Goal: Information Seeking & Learning: Learn about a topic

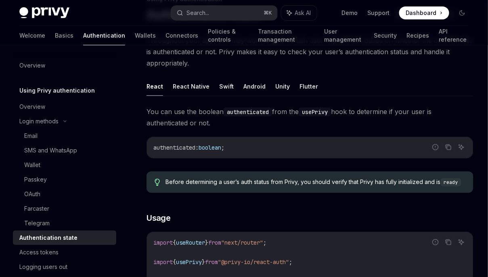
scroll to position [3, 0]
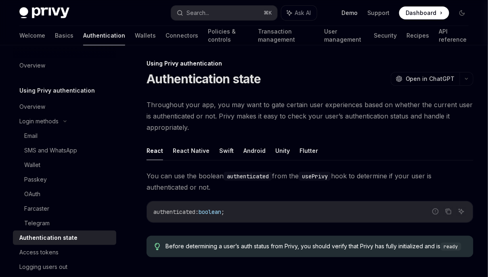
click at [354, 13] on link "Demo" at bounding box center [350, 13] width 16 height 8
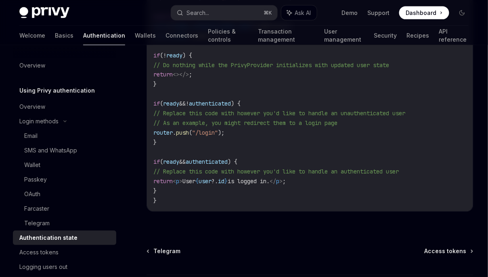
scroll to position [402, 0]
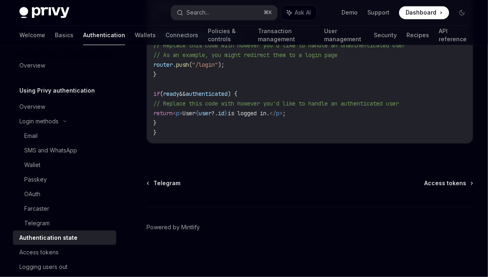
click at [65, 233] on div "Authentication state" at bounding box center [48, 238] width 58 height 10
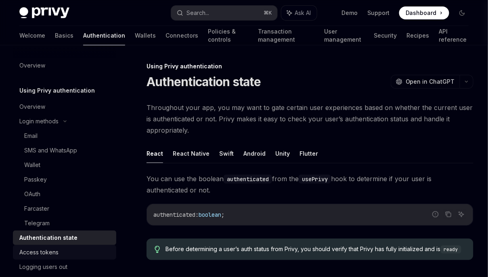
click at [52, 254] on div "Access tokens" at bounding box center [38, 252] width 39 height 10
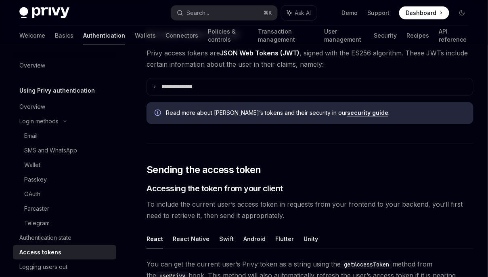
scroll to position [193, 0]
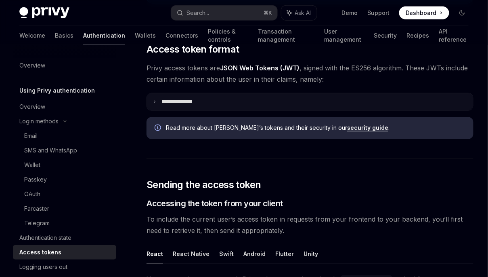
click at [217, 101] on summary "**********" at bounding box center [310, 101] width 326 height 17
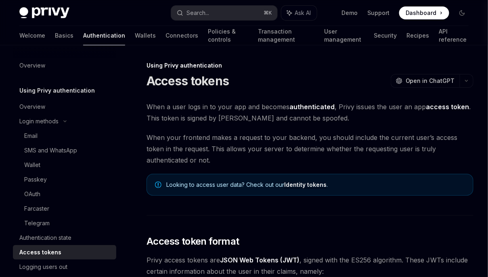
scroll to position [0, 0]
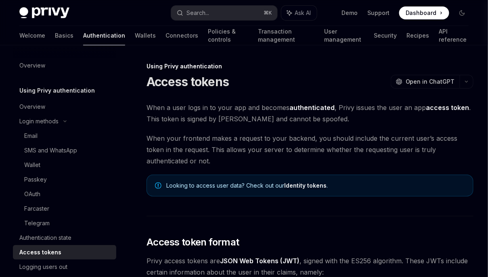
click at [301, 184] on link "Identity tokens" at bounding box center [305, 185] width 42 height 7
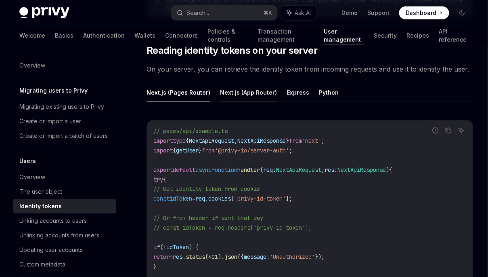
scroll to position [1040, 0]
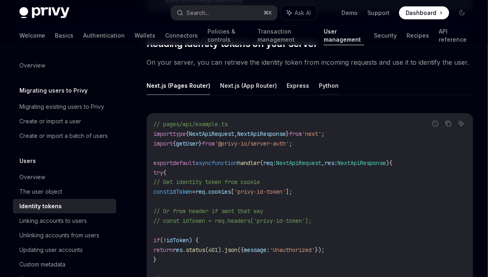
click at [321, 83] on button "Python" at bounding box center [329, 85] width 20 height 19
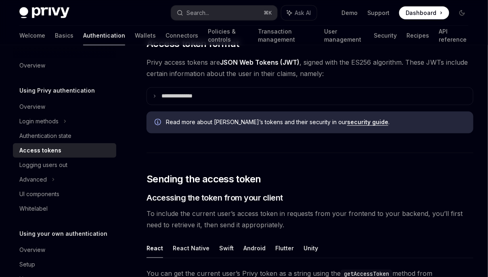
scroll to position [196, 0]
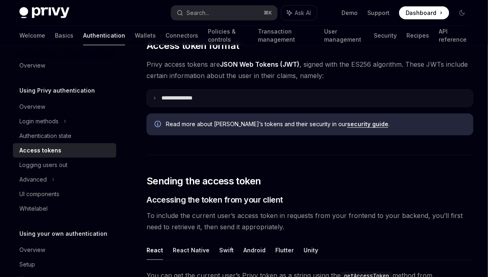
click at [328, 91] on summary "**********" at bounding box center [310, 98] width 326 height 17
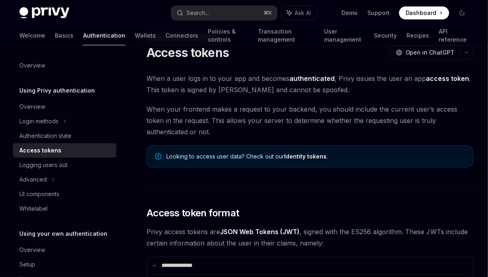
scroll to position [34, 0]
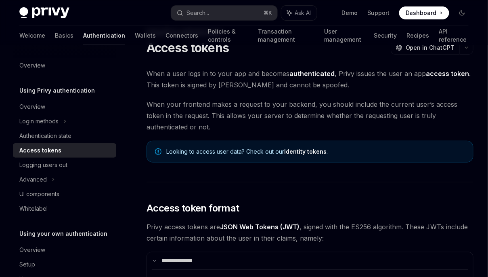
click at [314, 151] on link "Identity tokens" at bounding box center [305, 151] width 42 height 7
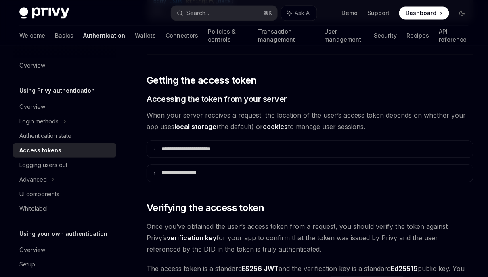
scroll to position [1269, 0]
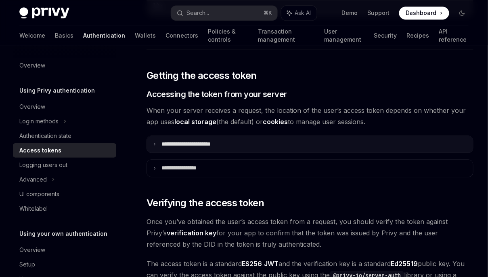
click at [217, 144] on p "**********" at bounding box center [195, 144] width 67 height 7
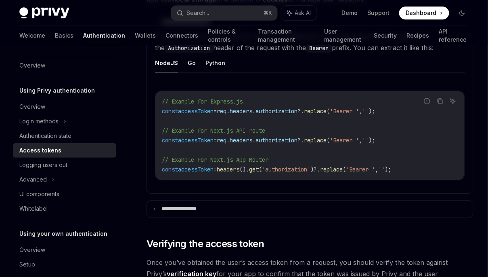
scroll to position [1395, 0]
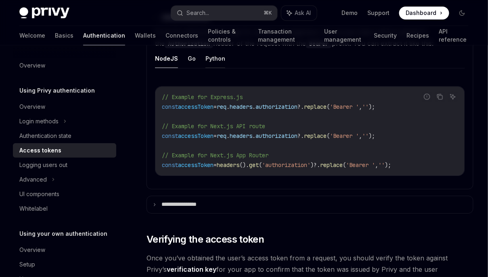
click at [219, 60] on button "Python" at bounding box center [216, 58] width 20 height 19
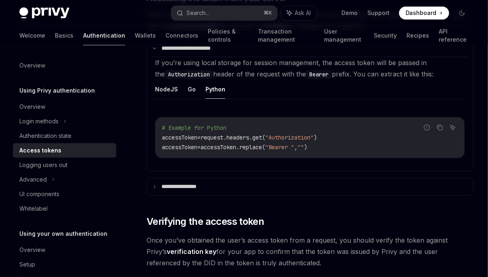
scroll to position [1364, 0]
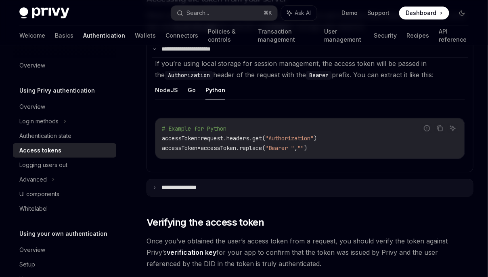
click at [240, 179] on summary "**********" at bounding box center [310, 187] width 326 height 17
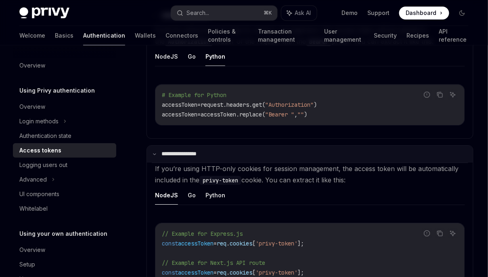
scroll to position [1417, 0]
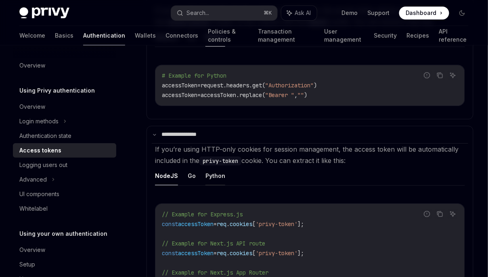
click at [220, 174] on button "Python" at bounding box center [216, 175] width 20 height 19
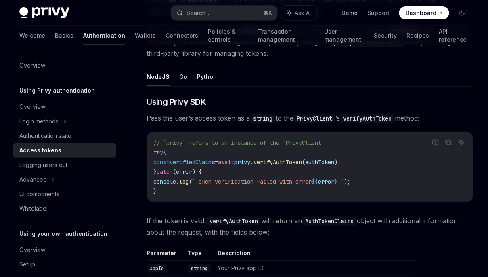
scroll to position [1721, 0]
click at [209, 69] on button "Python" at bounding box center [207, 75] width 20 height 19
type textarea "*"
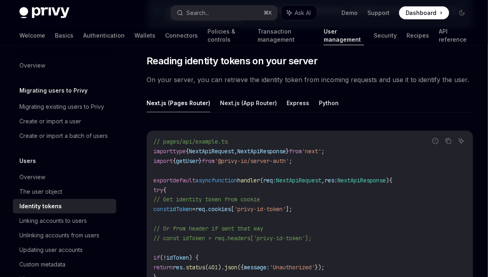
scroll to position [1010, 0]
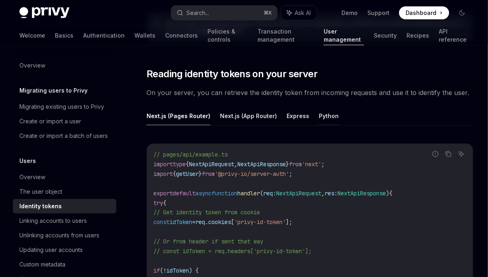
click at [326, 117] on button "Python" at bounding box center [329, 115] width 20 height 19
type textarea "*"
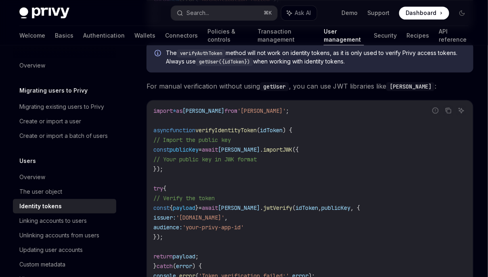
scroll to position [2119, 0]
click at [240, 169] on code "import * as jose from 'jose' ; async function verifyIdentityToken ( idToken ) {…" at bounding box center [310, 208] width 313 height 204
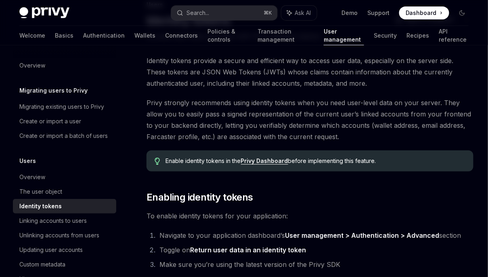
scroll to position [0, 0]
